Goal: Find specific page/section: Find specific page/section

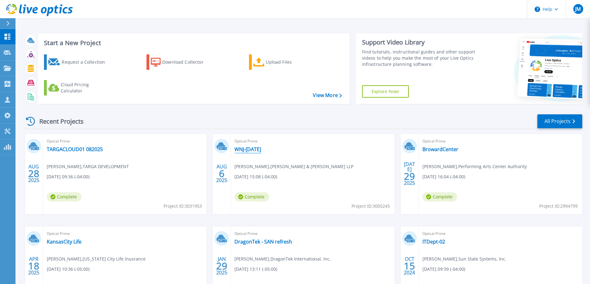
click at [261, 150] on link "WNJ-[DATE]" at bounding box center [247, 149] width 27 height 6
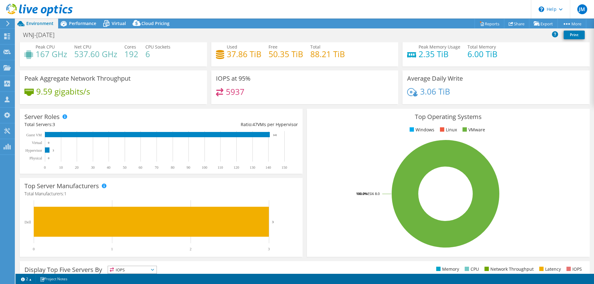
scroll to position [5, 0]
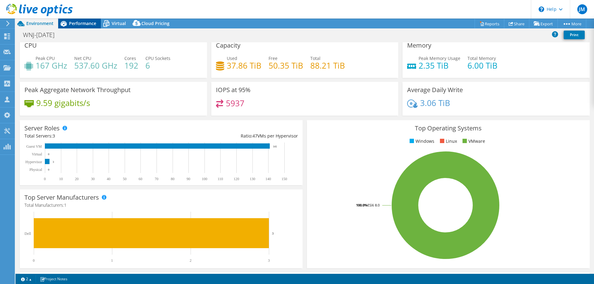
click at [73, 24] on span "Performance" at bounding box center [82, 23] width 27 height 6
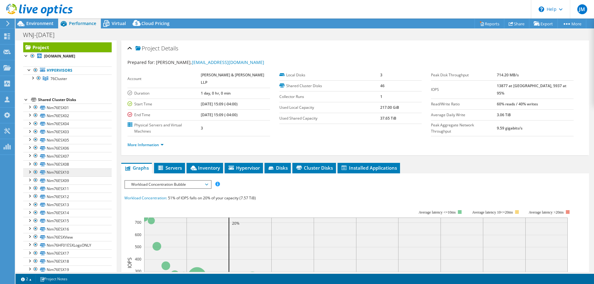
scroll to position [0, 0]
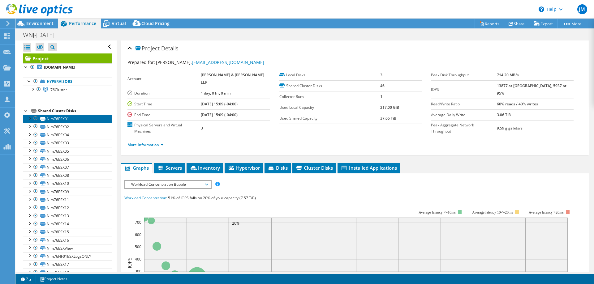
click at [53, 121] on link "Nim76ESX01" at bounding box center [67, 119] width 89 height 8
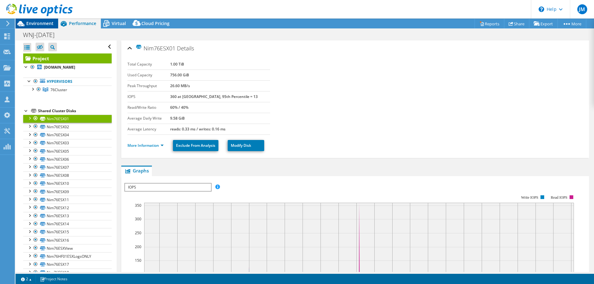
click at [44, 26] on span "Environment" at bounding box center [39, 23] width 27 height 6
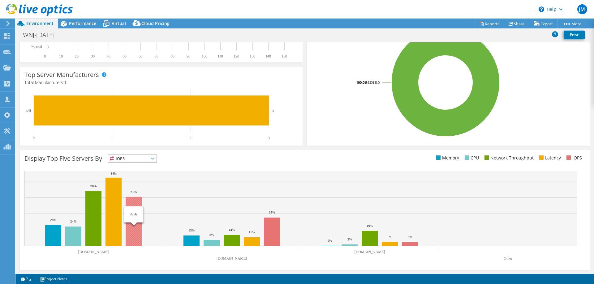
scroll to position [129, 0]
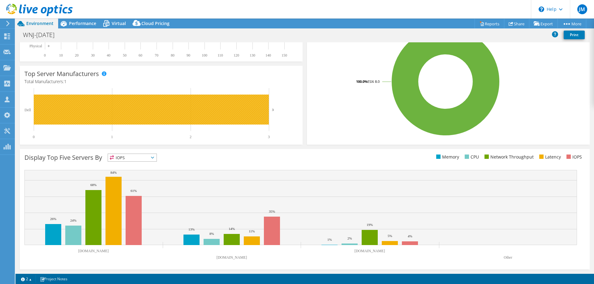
click at [100, 113] on rect at bounding box center [151, 110] width 235 height 30
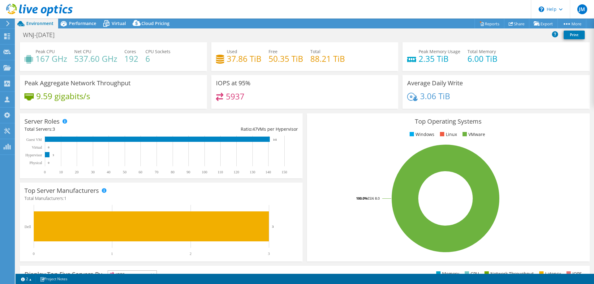
scroll to position [0, 0]
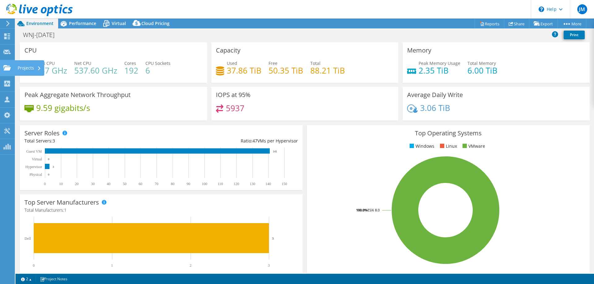
click at [6, 67] on use at bounding box center [6, 67] width 7 height 5
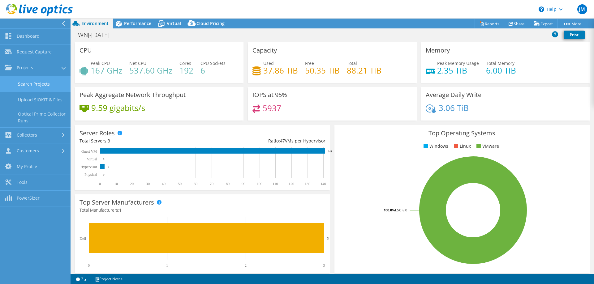
click at [27, 83] on link "Search Projects" at bounding box center [35, 84] width 71 height 16
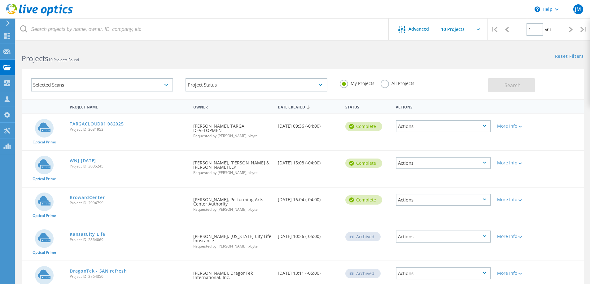
click at [386, 83] on label "All Projects" at bounding box center [397, 83] width 34 height 6
click at [0, 0] on input "All Projects" at bounding box center [0, 0] width 0 height 0
click at [499, 84] on button "Search" at bounding box center [511, 85] width 47 height 14
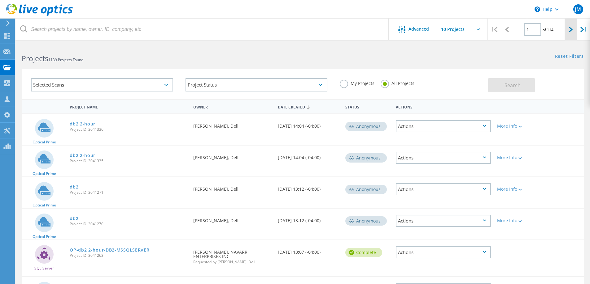
click at [568, 29] on div at bounding box center [570, 30] width 13 height 22
type input "2"
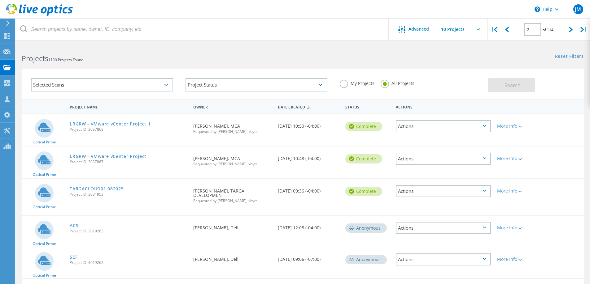
click at [471, 33] on input "text" at bounding box center [469, 30] width 62 height 22
click at [462, 76] on div "Show 40 Projects" at bounding box center [468, 76] width 61 height 10
type input "Show 40 Projects"
